Goal: Task Accomplishment & Management: Manage account settings

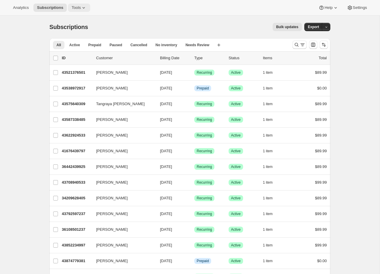
click at [79, 9] on span "Tools" at bounding box center [76, 7] width 9 height 5
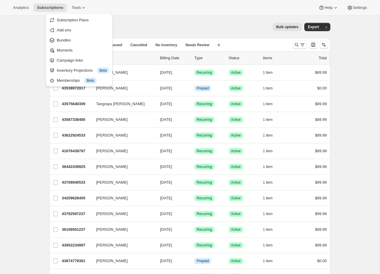
click at [178, 12] on div "Analytics Subscriptions Tools Help Settings" at bounding box center [190, 8] width 380 height 16
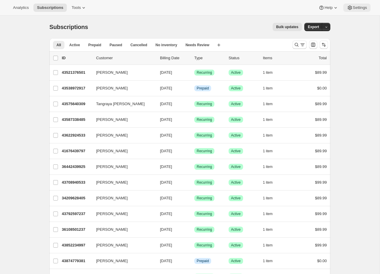
click at [365, 12] on button "Settings" at bounding box center [356, 8] width 27 height 8
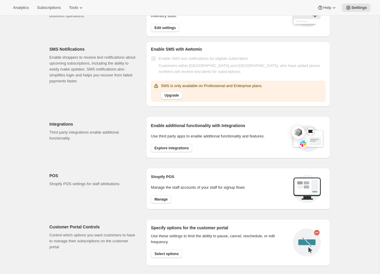
scroll to position [196, 0]
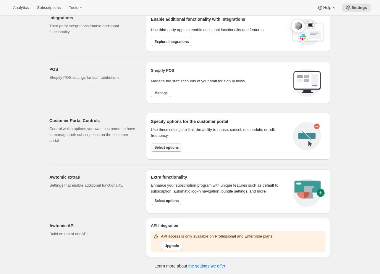
click at [171, 149] on button "Select options" at bounding box center [166, 147] width 31 height 8
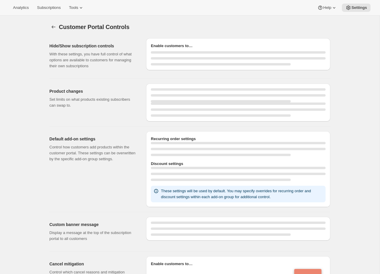
select select "MONTH"
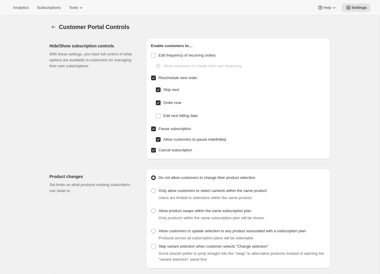
checkbox input "false"
click at [105, 111] on div "Hide/Show subscription controls With these settings, you have full control of w…" at bounding box center [95, 98] width 92 height 121
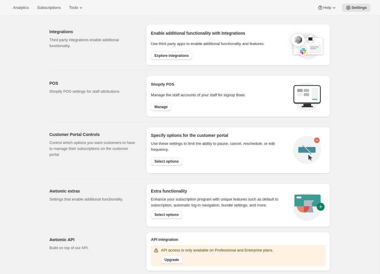
scroll to position [188, 0]
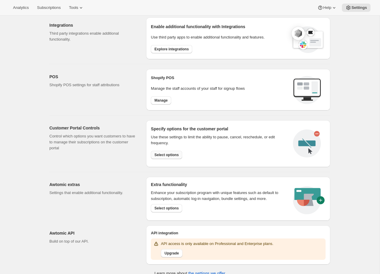
click at [172, 152] on span "Select options" at bounding box center [166, 154] width 24 height 5
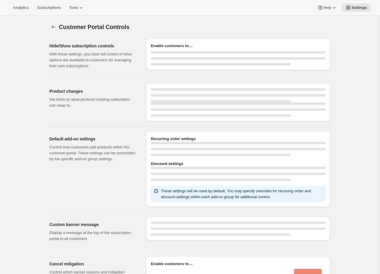
select select "MONTH"
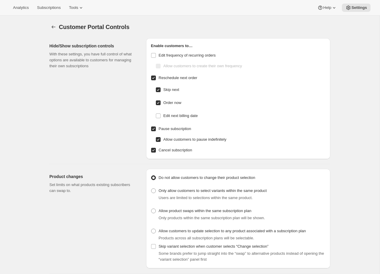
checkbox input "false"
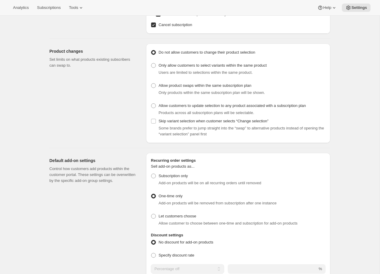
scroll to position [254, 0]
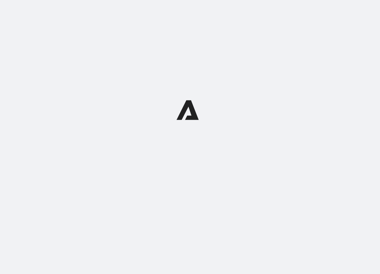
select select "MONTH"
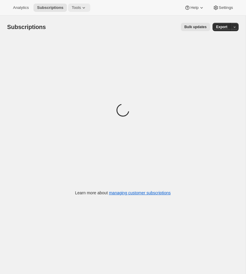
click at [80, 9] on span "Tools" at bounding box center [76, 7] width 9 height 5
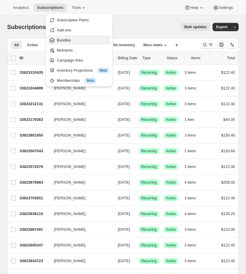
click at [71, 40] on span "Bundles" at bounding box center [64, 40] width 14 height 4
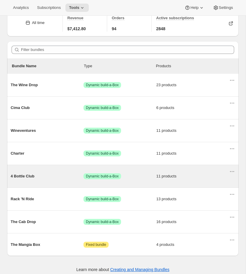
scroll to position [33, 0]
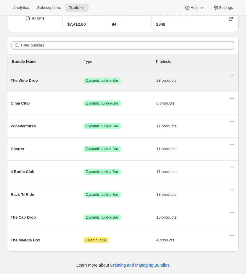
click at [138, 83] on div "The Wine Drop Success Dynamic build-a-Box 23 products" at bounding box center [120, 80] width 218 height 15
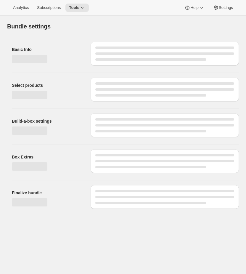
type input "The Wine Drop"
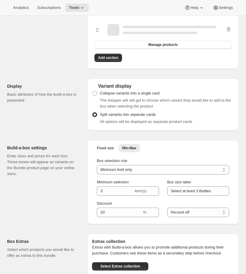
scroll to position [669, 0]
